Goal: Task Accomplishment & Management: Use online tool/utility

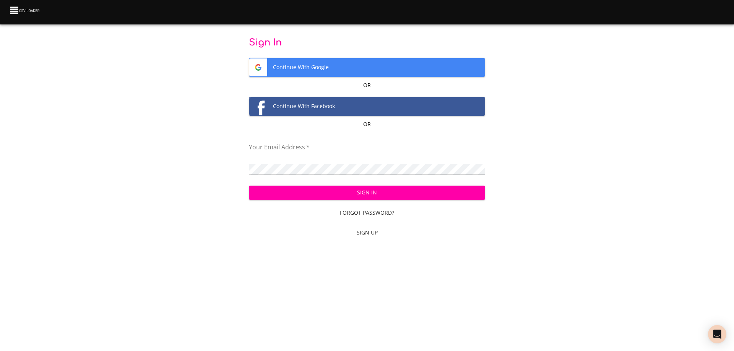
click at [337, 66] on span "Continue With Google" at bounding box center [367, 67] width 236 height 18
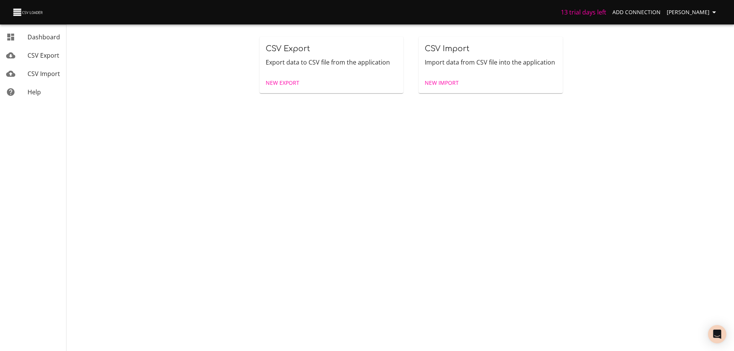
click at [440, 79] on span "New Import" at bounding box center [441, 83] width 34 height 10
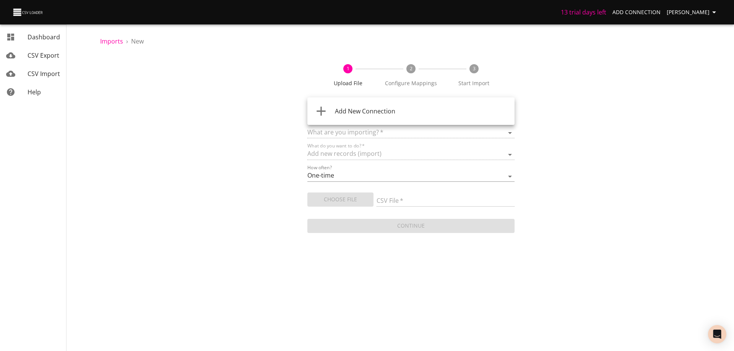
click at [456, 112] on body "13 trial days left Add Connection [PERSON_NAME] Dashboard CSV Export CSV Import…" at bounding box center [367, 175] width 734 height 351
click at [456, 112] on div "Add New Connection" at bounding box center [421, 111] width 173 height 9
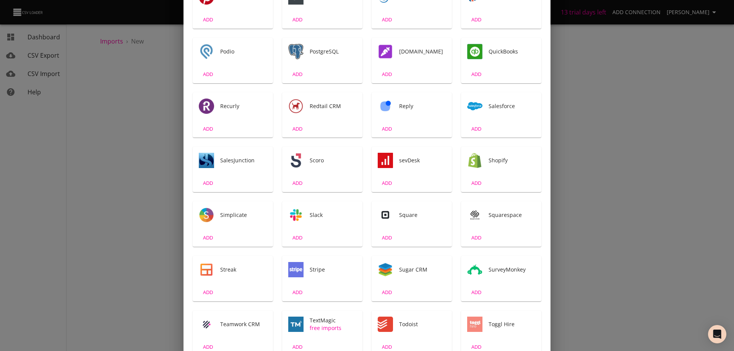
scroll to position [993, 0]
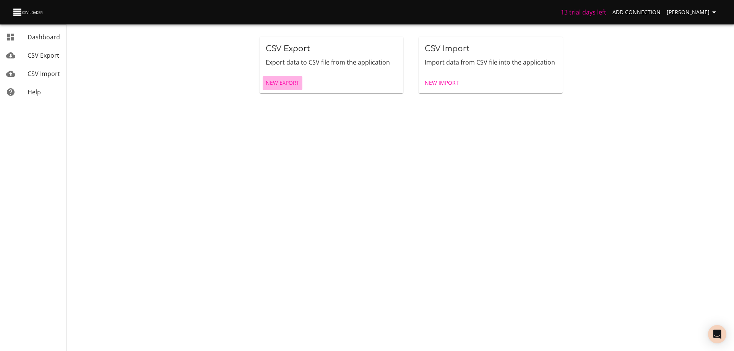
click at [283, 81] on span "New Export" at bounding box center [283, 83] width 34 height 10
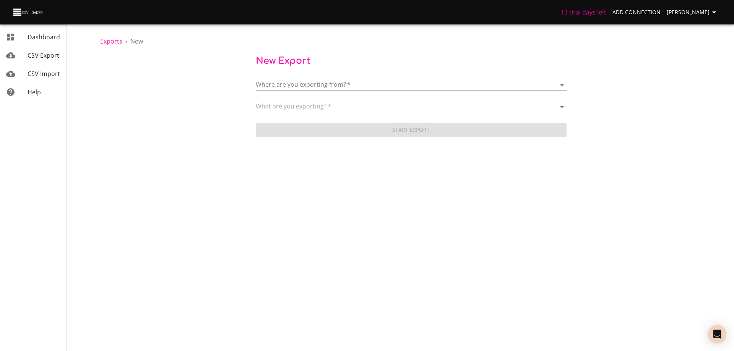
click at [283, 81] on body "13 trial days left Add Connection [PERSON_NAME] Dashboard CSV Export CSV Import…" at bounding box center [367, 175] width 734 height 351
click at [283, 81] on span "Add New Connection" at bounding box center [313, 85] width 60 height 8
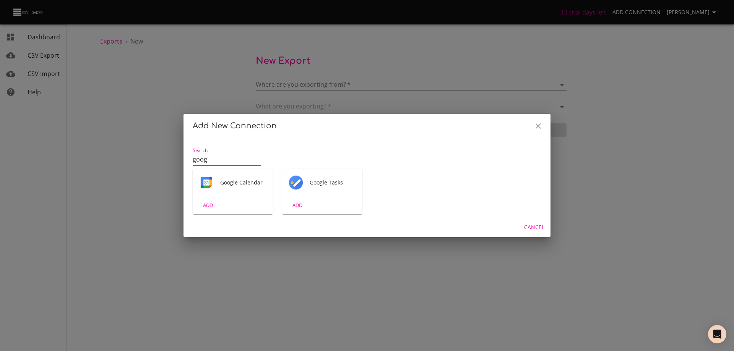
type input "goog"
click at [539, 229] on span "Cancel" at bounding box center [534, 228] width 20 height 10
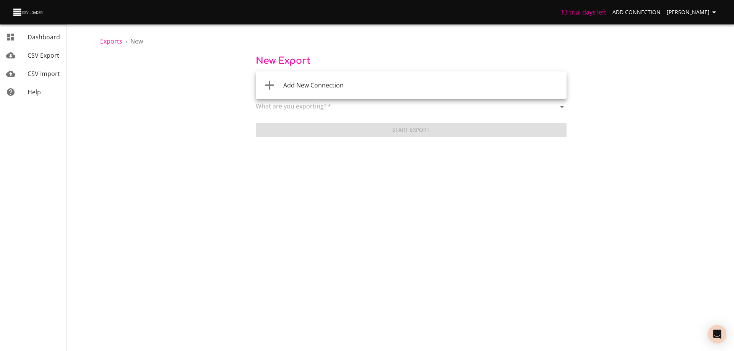
click at [418, 83] on body "13 trial days left Add Connection [PERSON_NAME] Dashboard CSV Export CSV Import…" at bounding box center [367, 175] width 734 height 351
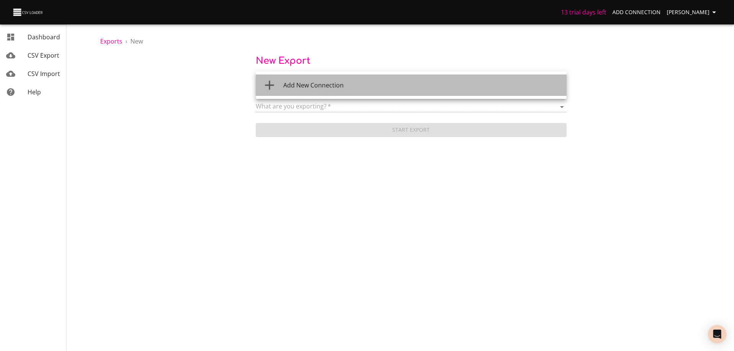
click at [418, 83] on div "Add New Connection" at bounding box center [421, 85] width 277 height 9
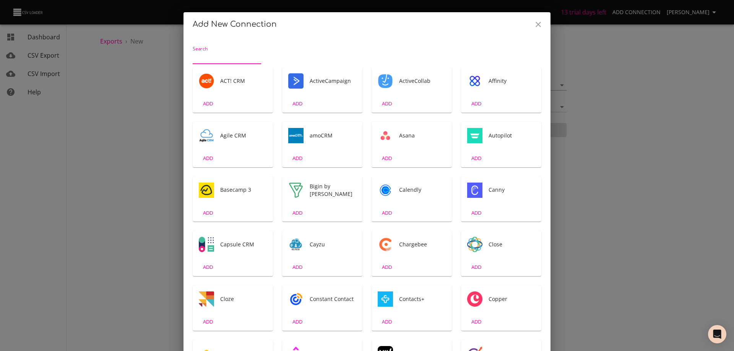
click at [399, 300] on span "Contacts+" at bounding box center [422, 299] width 47 height 8
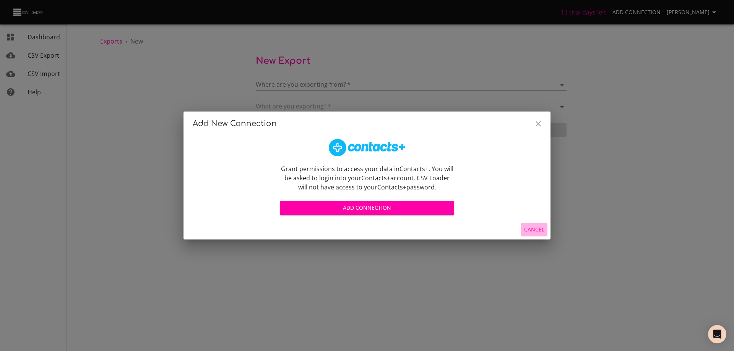
click at [535, 228] on span "Cancel" at bounding box center [534, 230] width 20 height 10
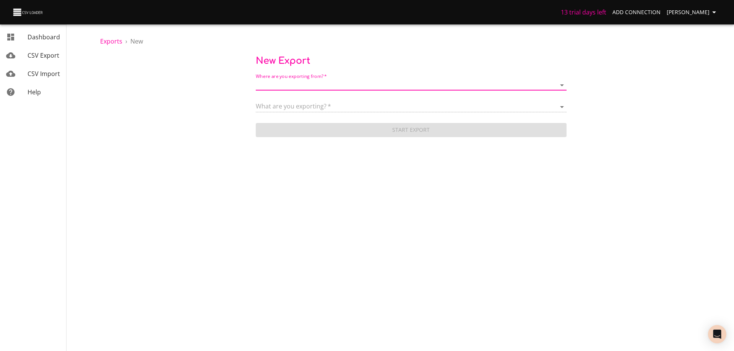
click at [358, 83] on body "13 trial days left Add Connection [PERSON_NAME] Dashboard CSV Export CSV Import…" at bounding box center [367, 175] width 734 height 351
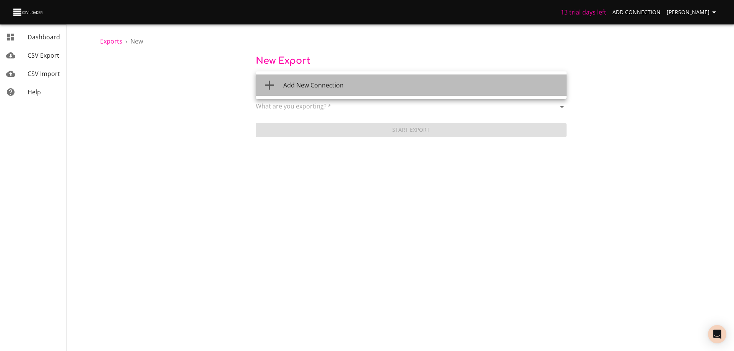
click at [326, 84] on span "Add New Connection" at bounding box center [313, 85] width 60 height 8
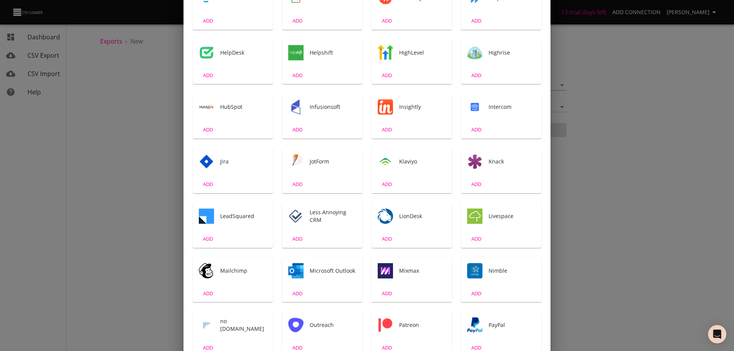
scroll to position [573, 0]
